Goal: Information Seeking & Learning: Learn about a topic

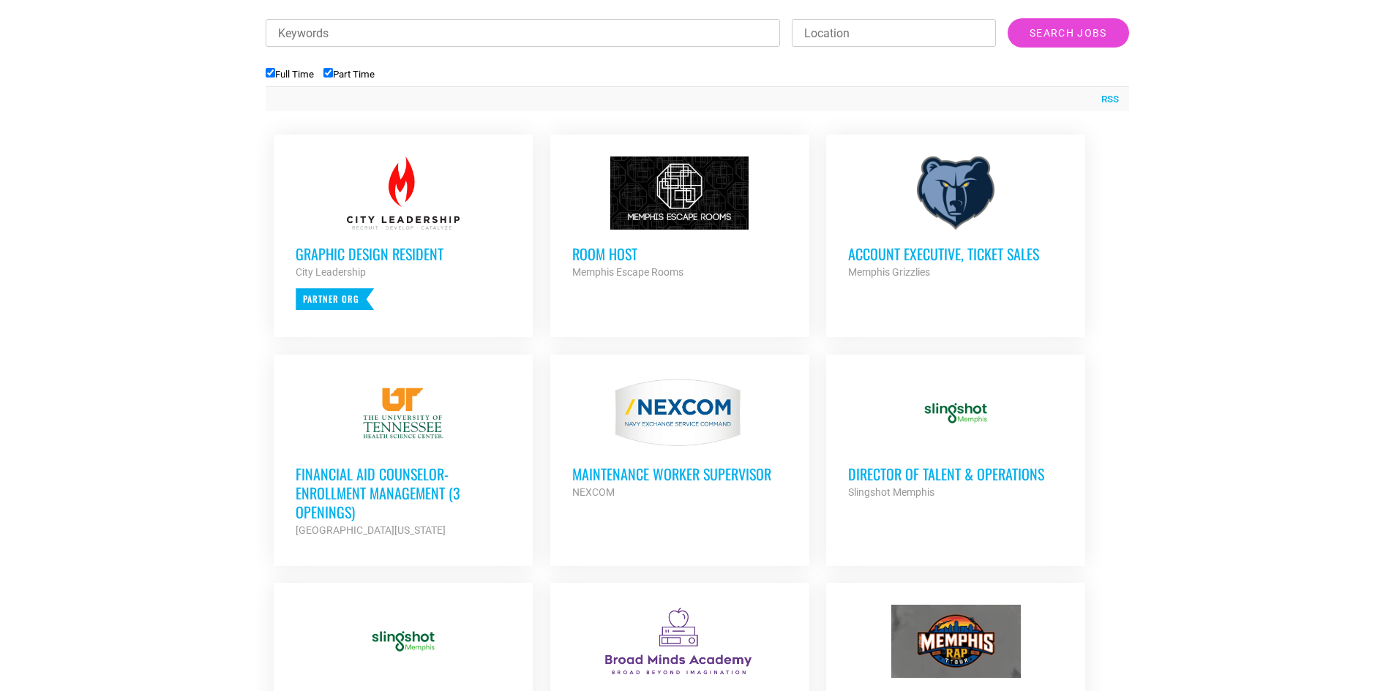
scroll to position [805, 0]
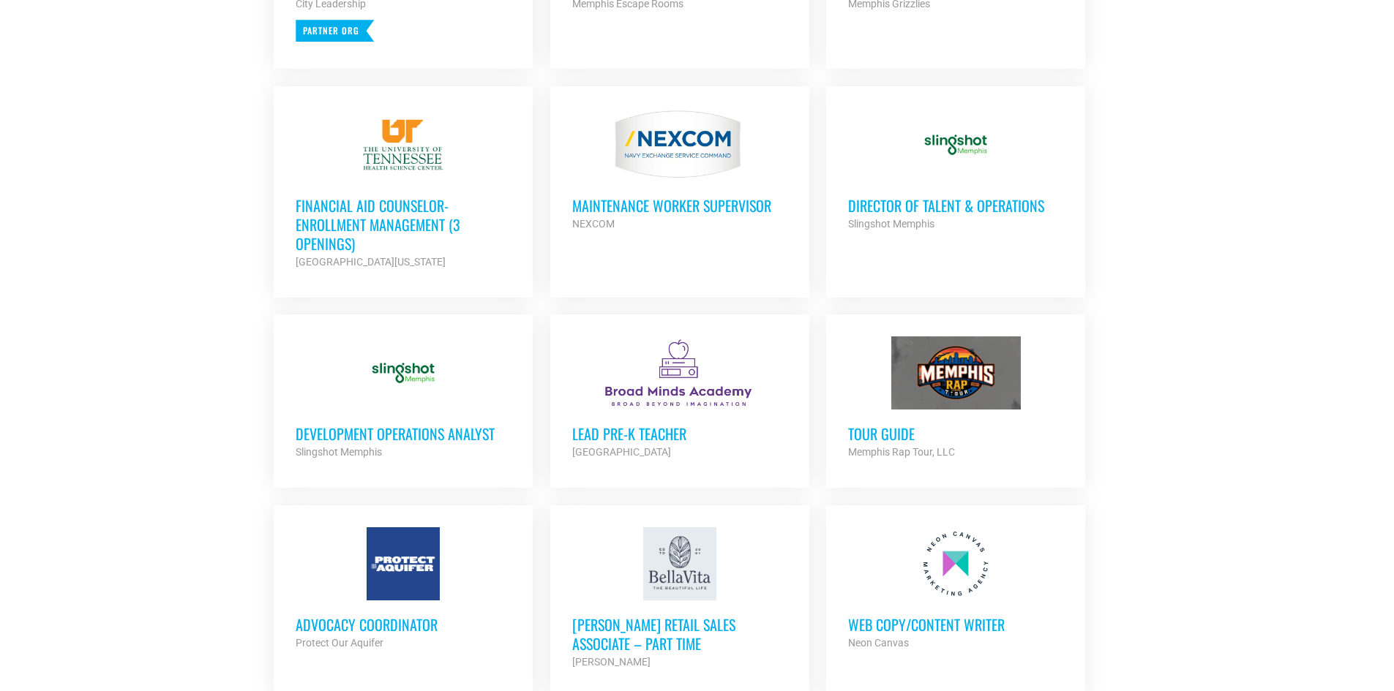
click at [935, 202] on h3 "Director of Talent & Operations" at bounding box center [955, 205] width 215 height 19
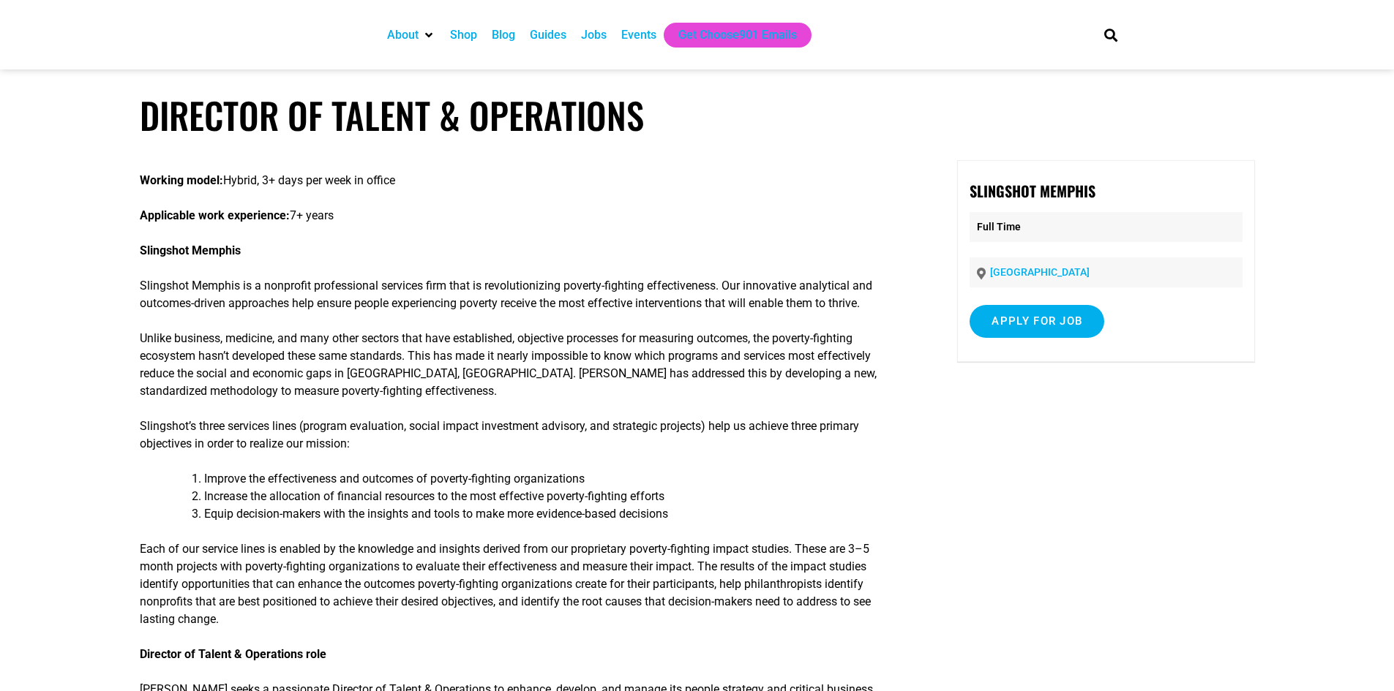
click at [412, 51] on div "About Contact Us Donate Shop Blog Guides Jobs Events Get Choose901 Emails" at bounding box center [729, 35] width 714 height 70
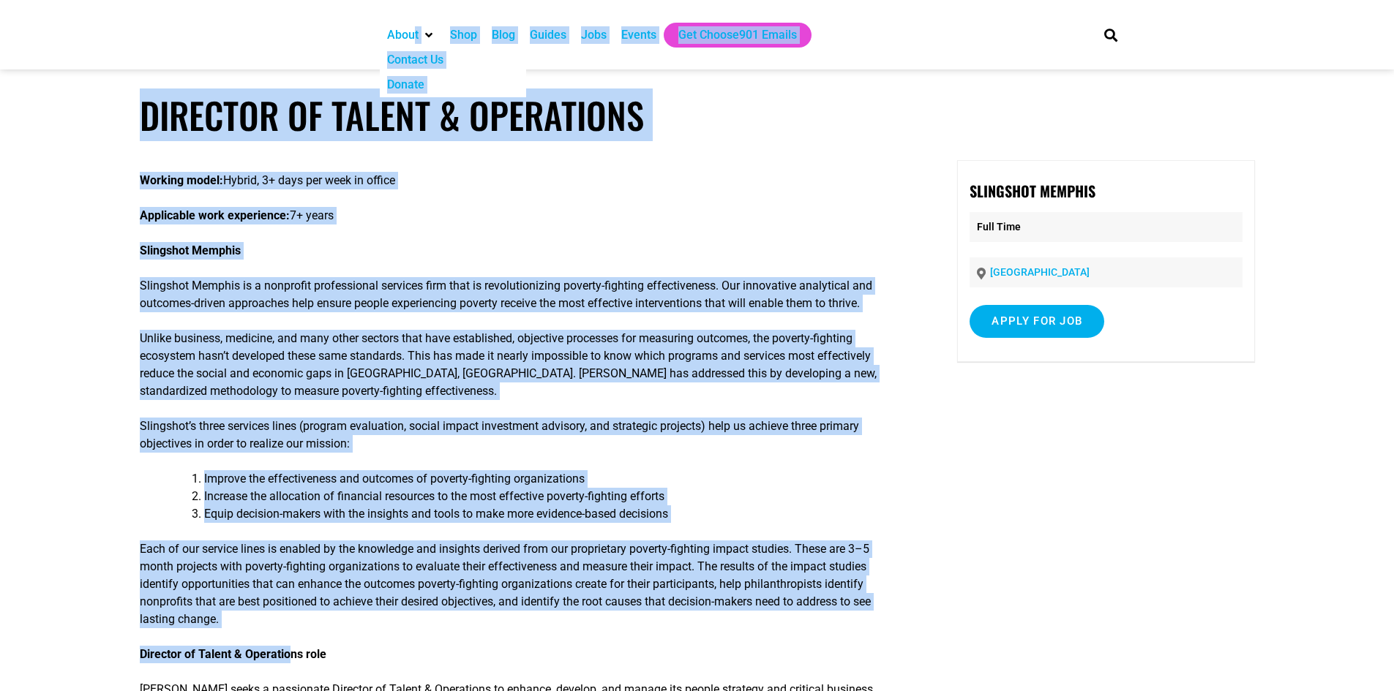
drag, startPoint x: 414, startPoint y: 44, endPoint x: 303, endPoint y: 658, distance: 624.6
click at [400, 518] on li "Equip decision-makers with the insights and tools to make more evidence-based d…" at bounding box center [553, 515] width 698 height 18
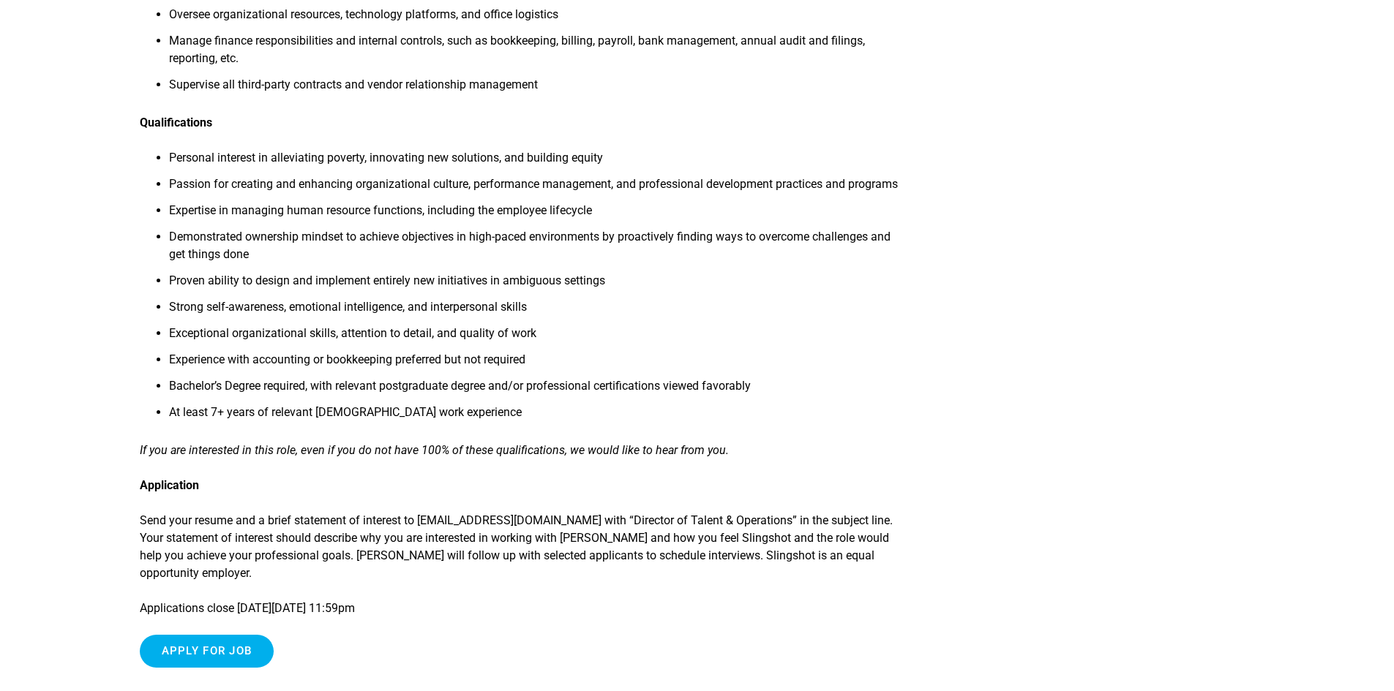
scroll to position [805, 0]
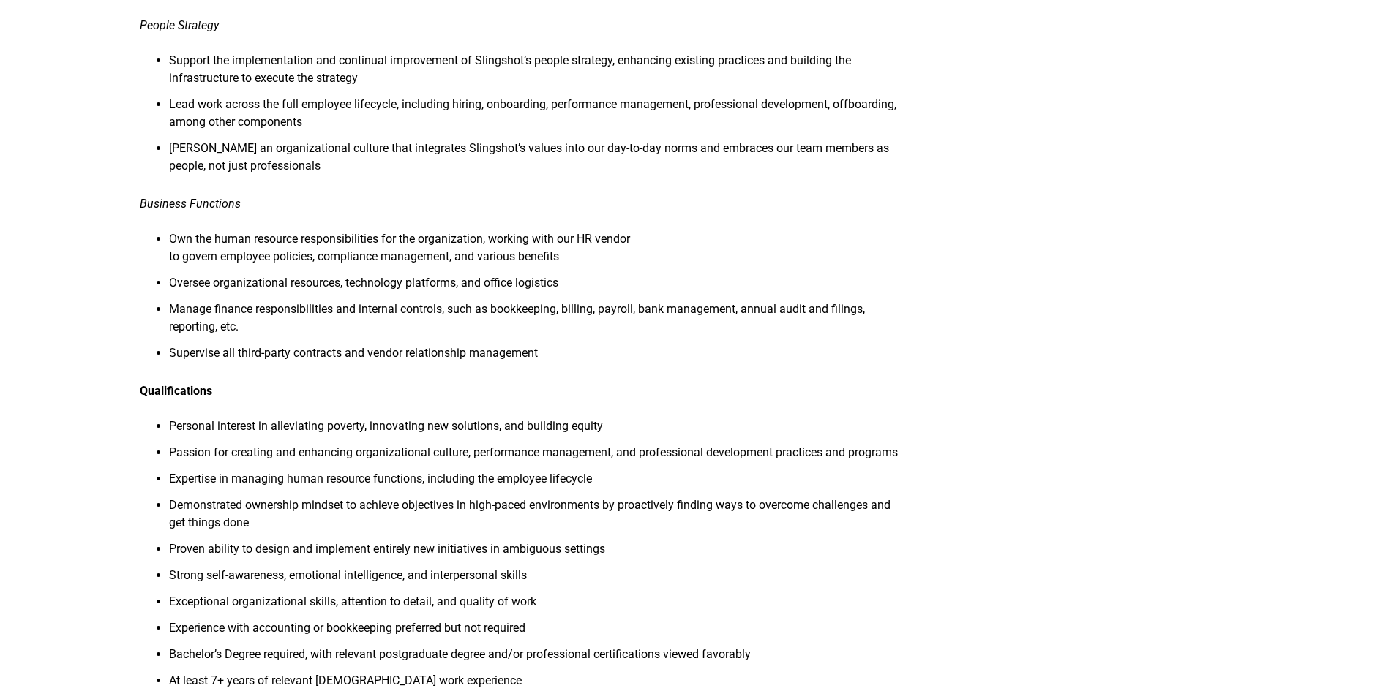
drag, startPoint x: 468, startPoint y: 608, endPoint x: 313, endPoint y: 466, distance: 210.3
click at [314, 455] on li "Passion for creating and enhancing organizational culture, performance manageme…" at bounding box center [535, 457] width 733 height 26
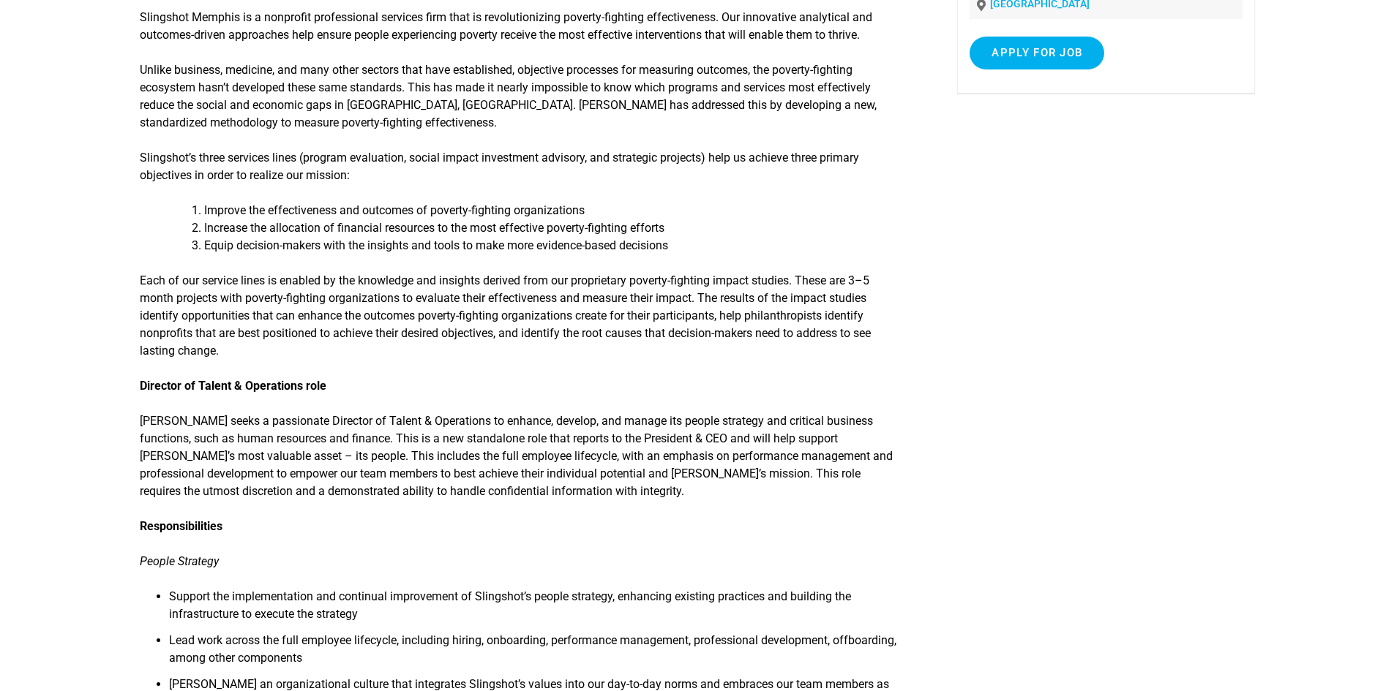
scroll to position [0, 0]
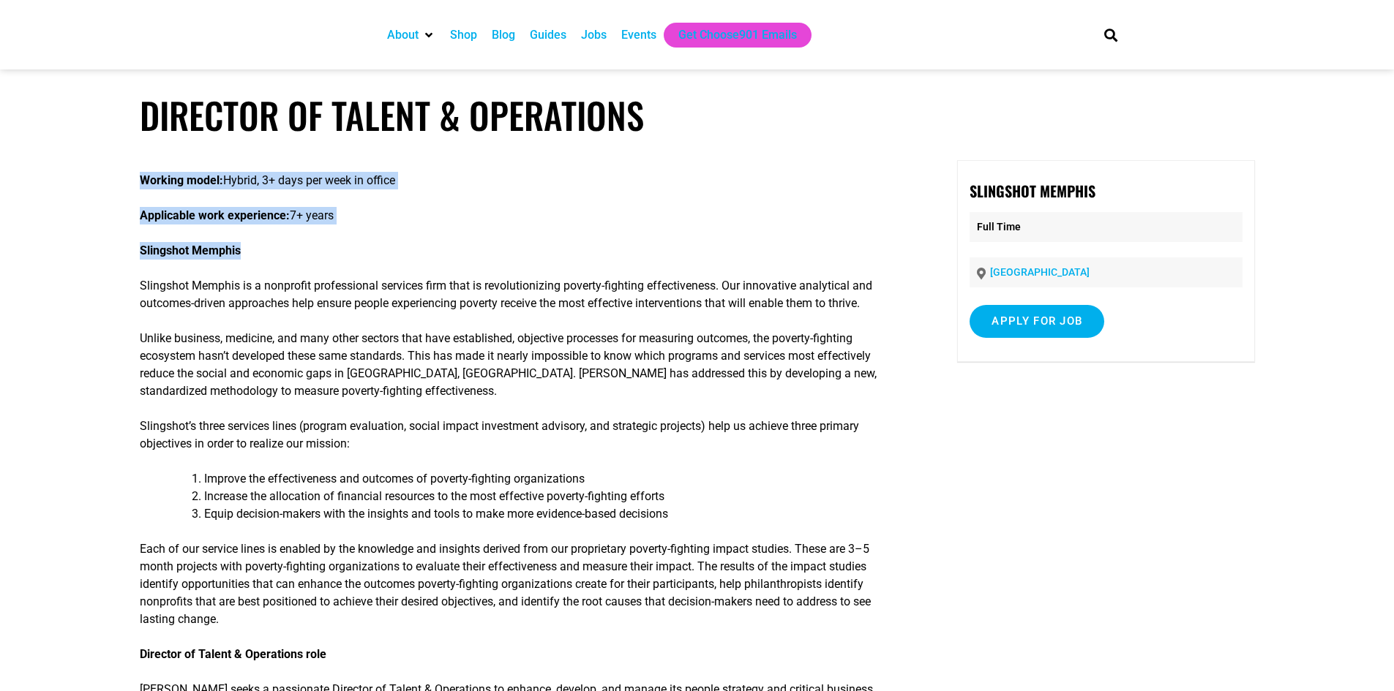
drag, startPoint x: 137, startPoint y: 249, endPoint x: 259, endPoint y: 258, distance: 122.5
click at [258, 257] on p "Slingshot Memphis" at bounding box center [521, 251] width 762 height 18
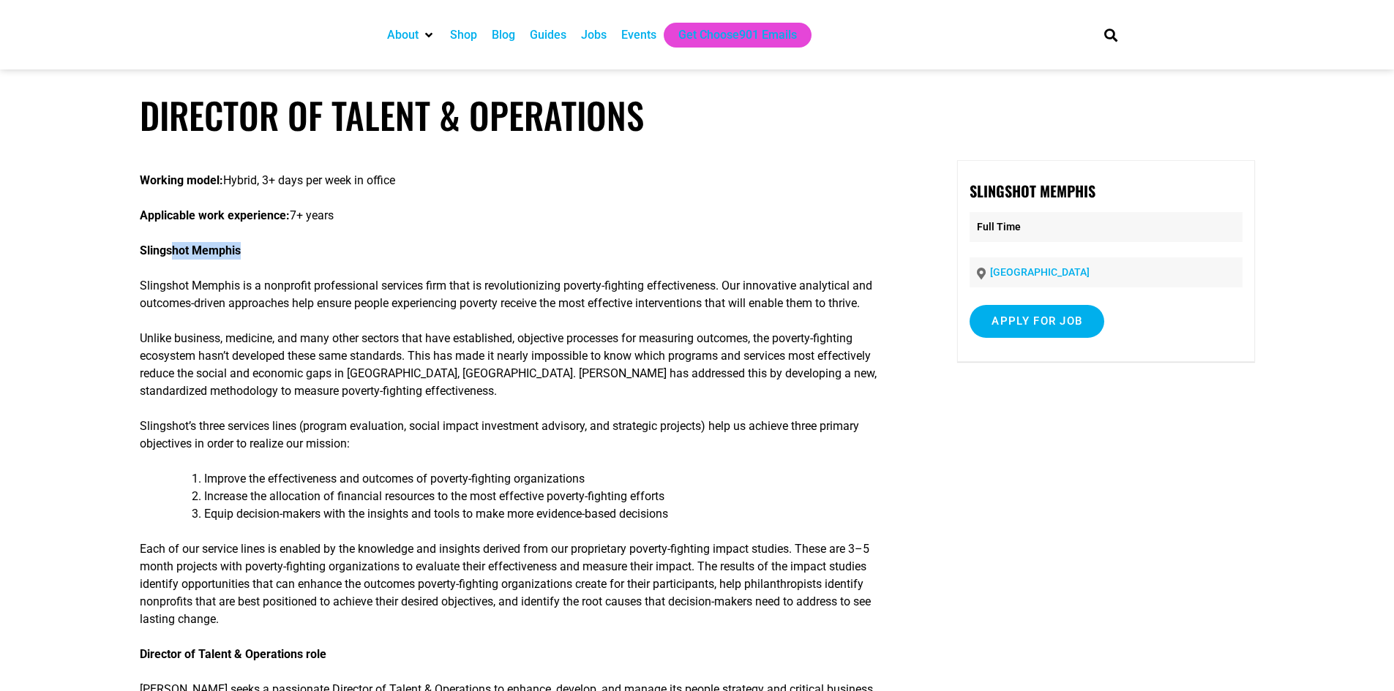
drag, startPoint x: 249, startPoint y: 251, endPoint x: 152, endPoint y: 245, distance: 96.8
click at [154, 245] on p "Slingshot Memphis" at bounding box center [521, 251] width 762 height 18
click at [147, 247] on strong "Slingshot Memphis" at bounding box center [190, 251] width 101 height 14
drag, startPoint x: 141, startPoint y: 247, endPoint x: 263, endPoint y: 256, distance: 121.8
click at [263, 256] on p "Slingshot Memphis" at bounding box center [521, 251] width 762 height 18
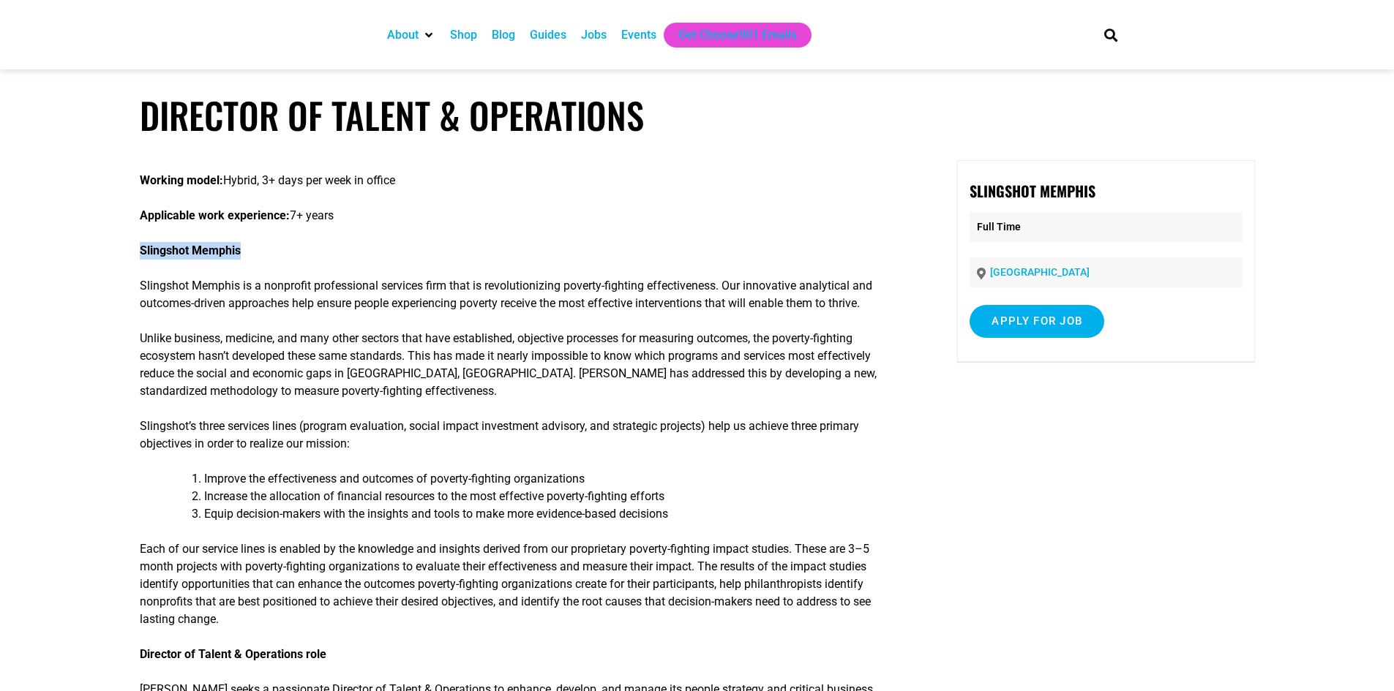
copy strong "Slingshot Memphis"
click at [162, 248] on strong "Slingshot Memphis" at bounding box center [190, 251] width 101 height 14
click at [179, 247] on strong "Slingshot Memphis" at bounding box center [190, 251] width 101 height 14
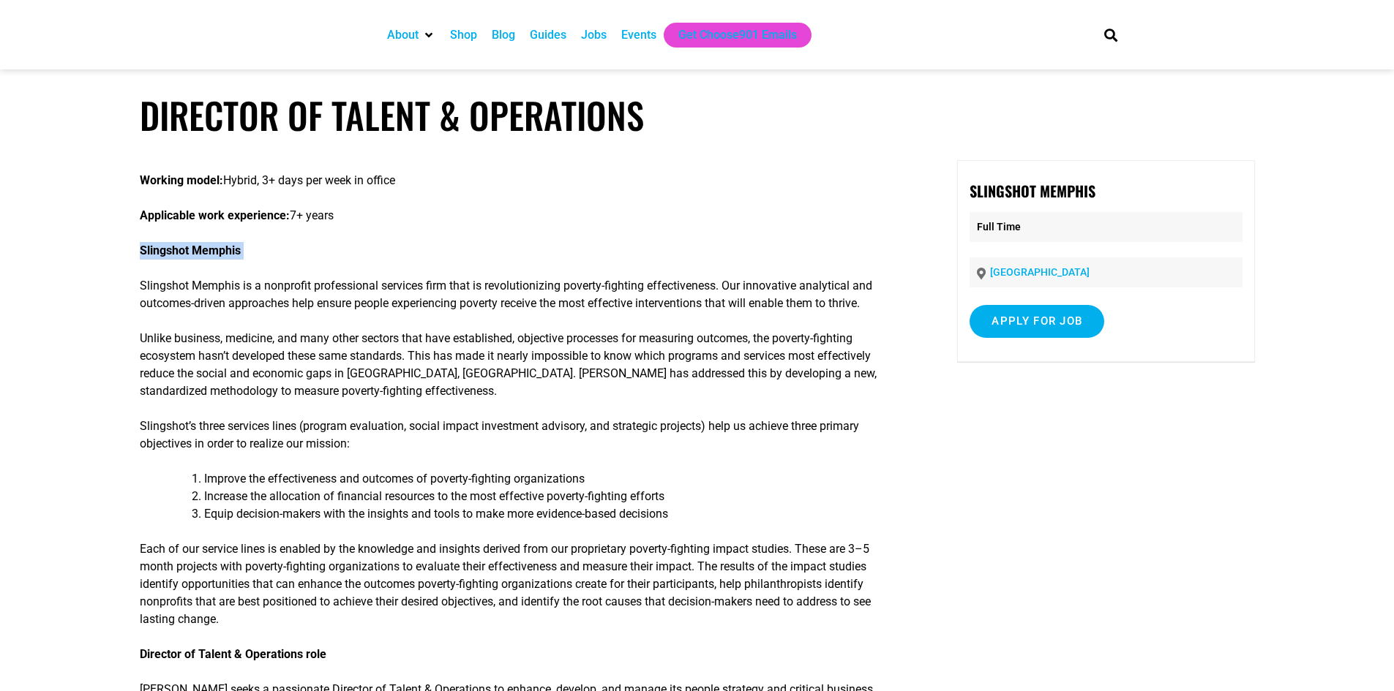
click at [179, 247] on strong "Slingshot Memphis" at bounding box center [190, 251] width 101 height 14
copy div "Slingshot Memphis"
click at [428, 550] on p "Each of our service lines is enabled by the knowledge and insights derived from…" at bounding box center [521, 585] width 762 height 88
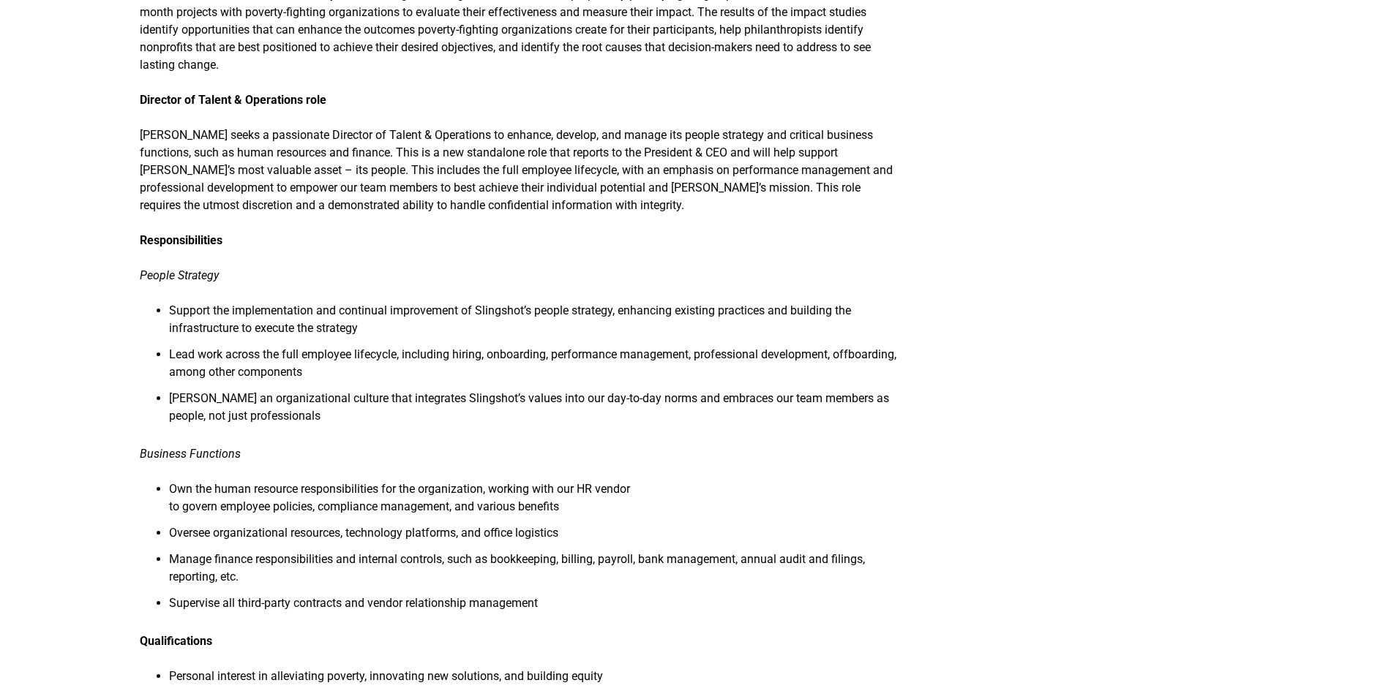
scroll to position [536, 0]
